Goal: Task Accomplishment & Management: Manage account settings

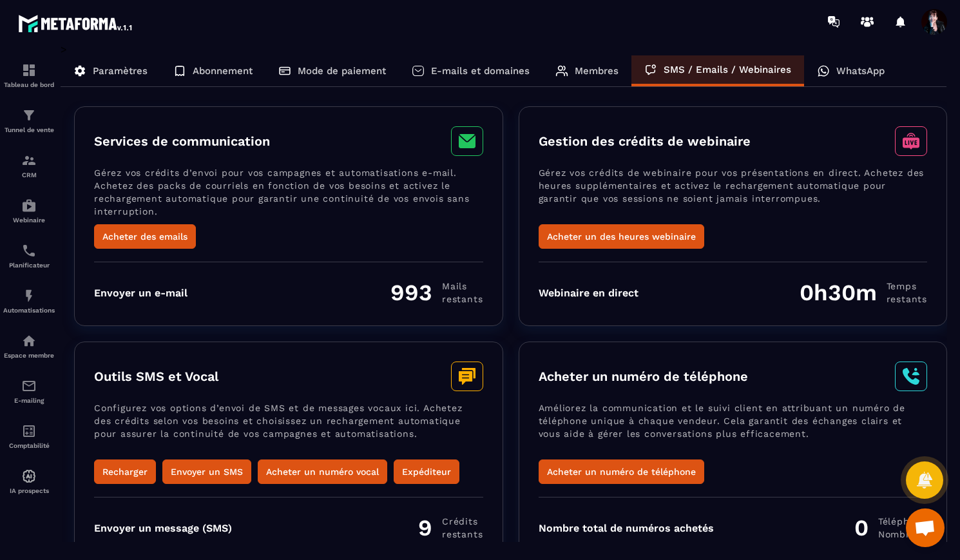
scroll to position [8912, 0]
click at [469, 80] on div "E-mails et domaines" at bounding box center [471, 70] width 144 height 31
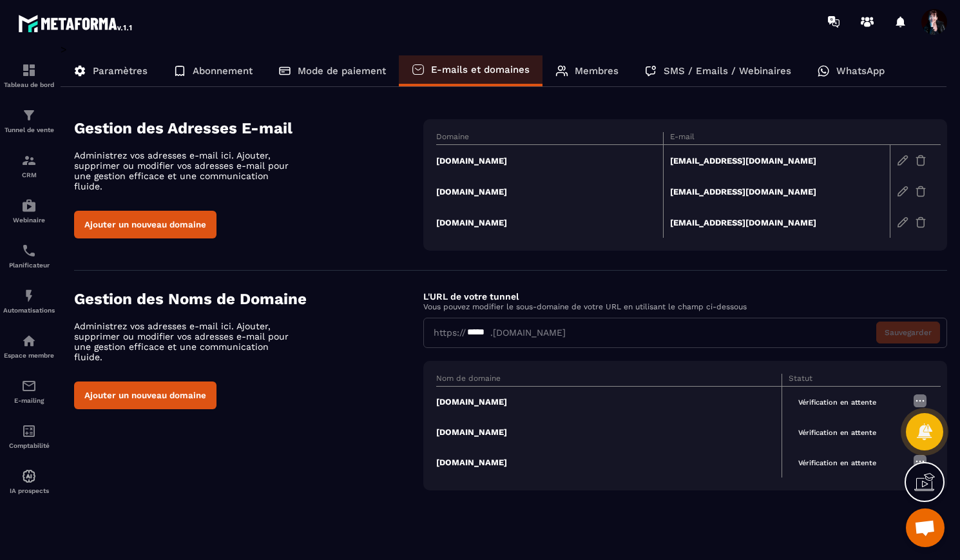
click at [934, 21] on span at bounding box center [934, 22] width 26 height 26
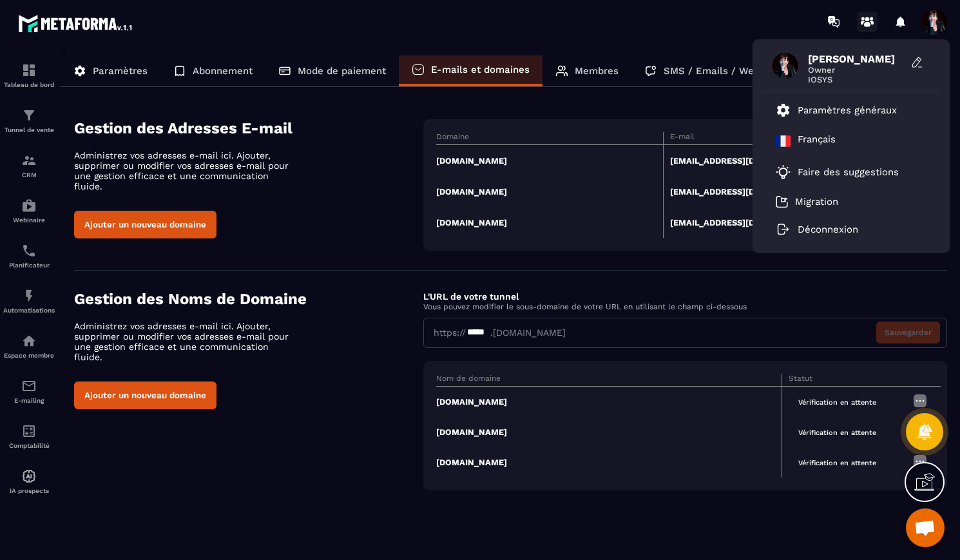
click at [866, 19] on circle at bounding box center [867, 19] width 5 height 5
